Goal: Task Accomplishment & Management: Use online tool/utility

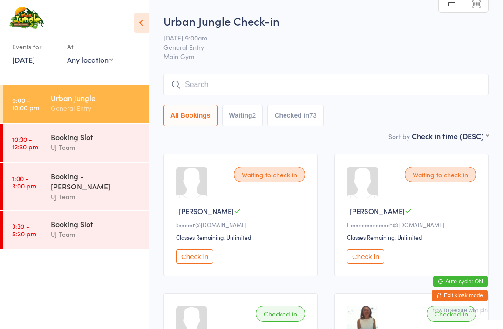
click at [307, 85] on input "search" at bounding box center [326, 84] width 325 height 21
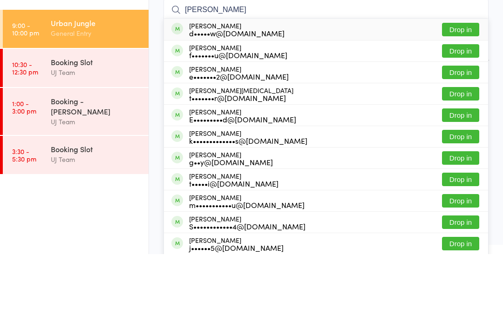
type input "[PERSON_NAME]"
click at [469, 141] on button "Drop in" at bounding box center [460, 148] width 37 height 14
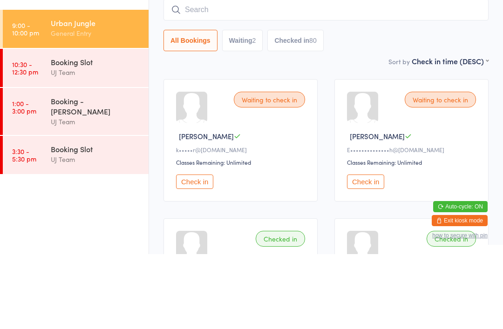
scroll to position [75, 0]
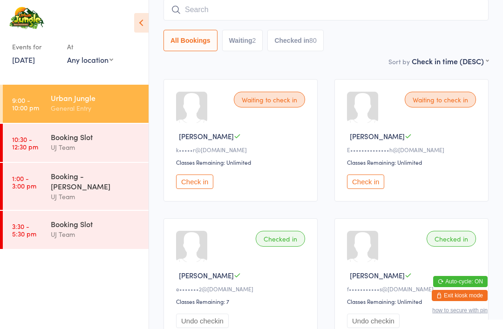
click at [29, 98] on time "9:00 - 10:00 pm" at bounding box center [25, 103] width 27 height 15
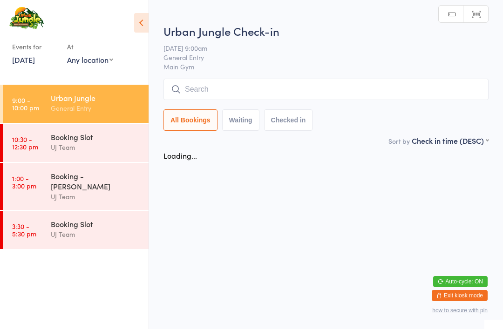
scroll to position [0, 0]
click at [211, 17] on html "You have now entered Kiosk Mode. Members will be able to check themselves in us…" at bounding box center [251, 164] width 503 height 329
click at [216, 100] on input "search" at bounding box center [326, 89] width 325 height 21
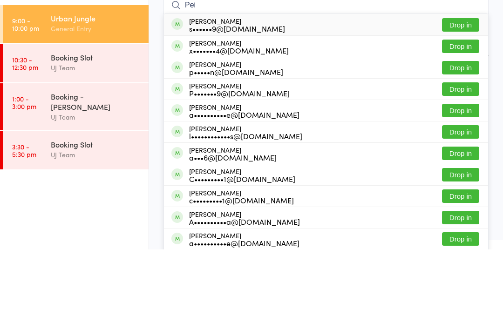
type input "Pei"
click at [473, 119] on button "Drop in" at bounding box center [460, 126] width 37 height 14
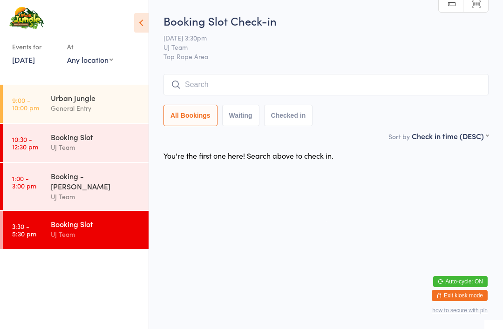
click at [67, 96] on div "Urban Jungle" at bounding box center [96, 98] width 90 height 10
click at [51, 103] on div "Urban Jungle" at bounding box center [96, 98] width 90 height 10
